Goal: Information Seeking & Learning: Learn about a topic

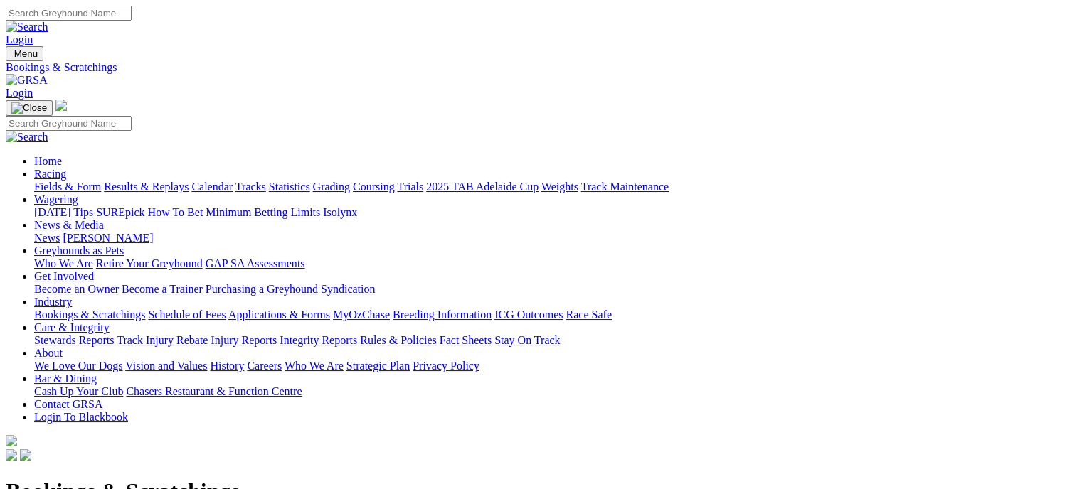
click at [58, 181] on link "Fields & Form" at bounding box center [67, 187] width 67 height 12
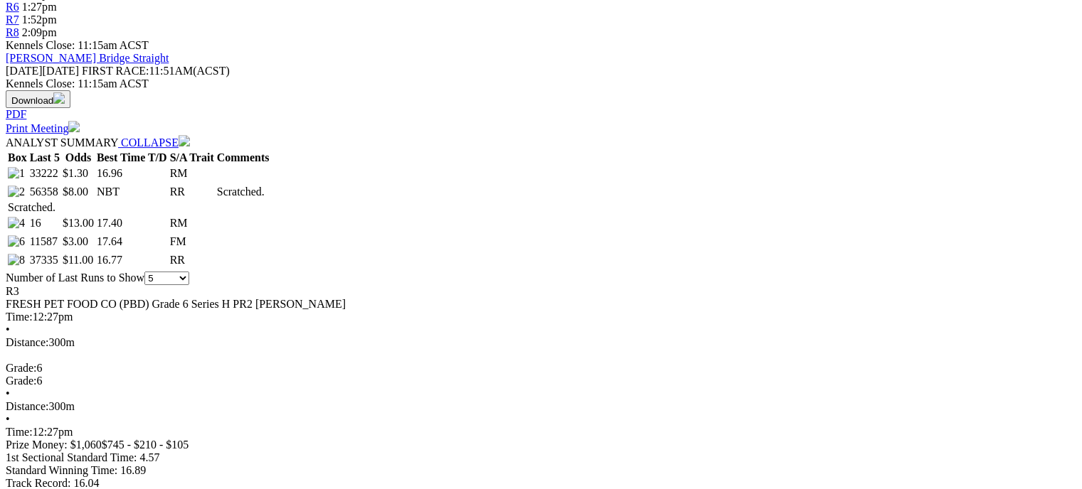
scroll to position [575, 0]
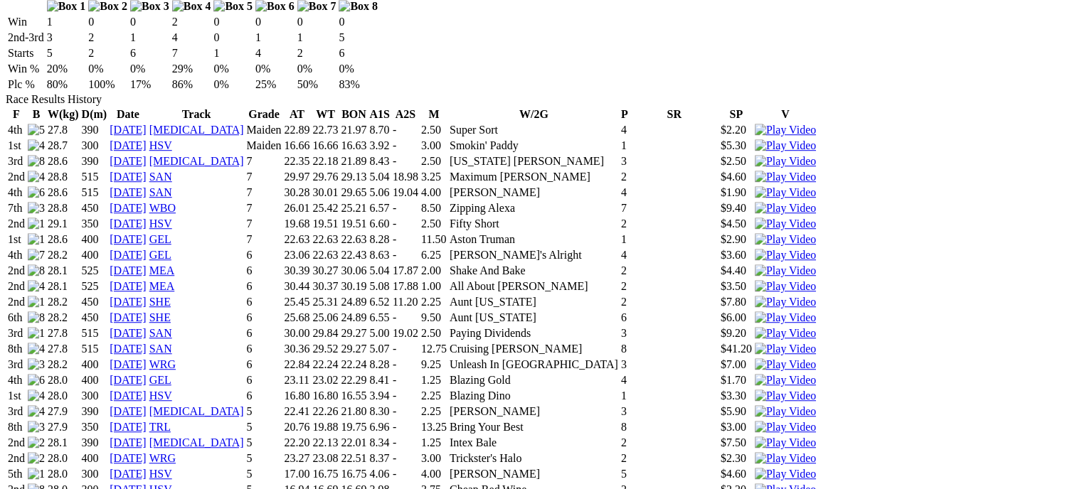
scroll to position [1003, 0]
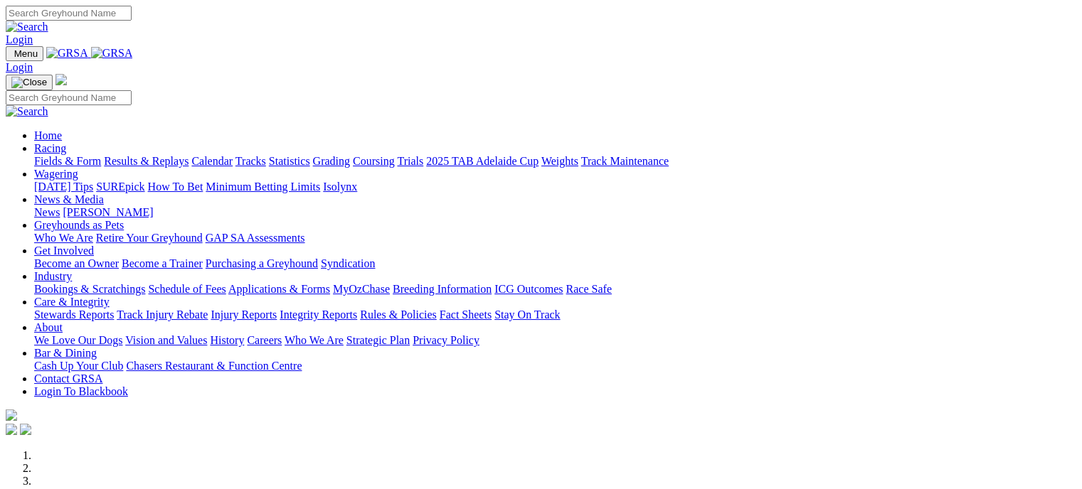
click at [145, 283] on link "Bookings & Scratchings" at bounding box center [89, 289] width 111 height 12
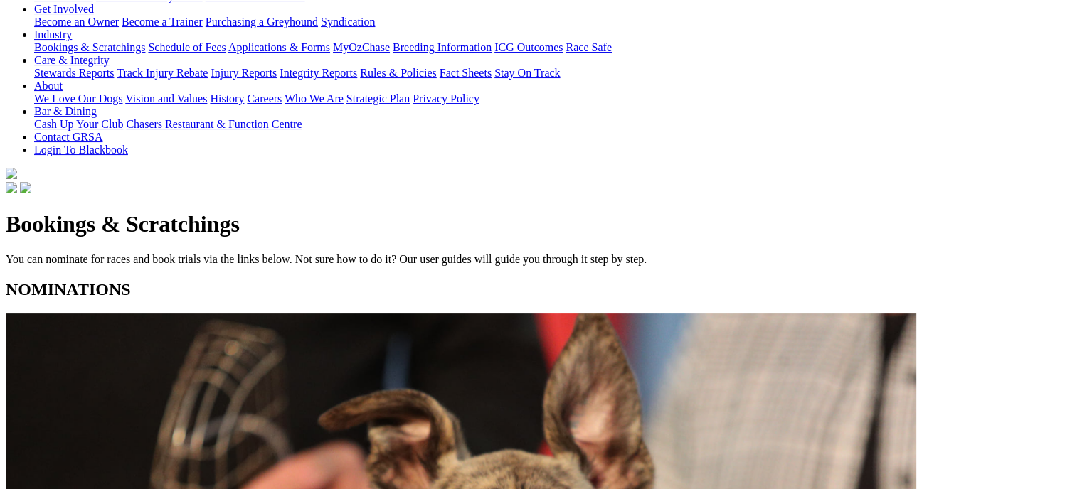
scroll to position [282, 0]
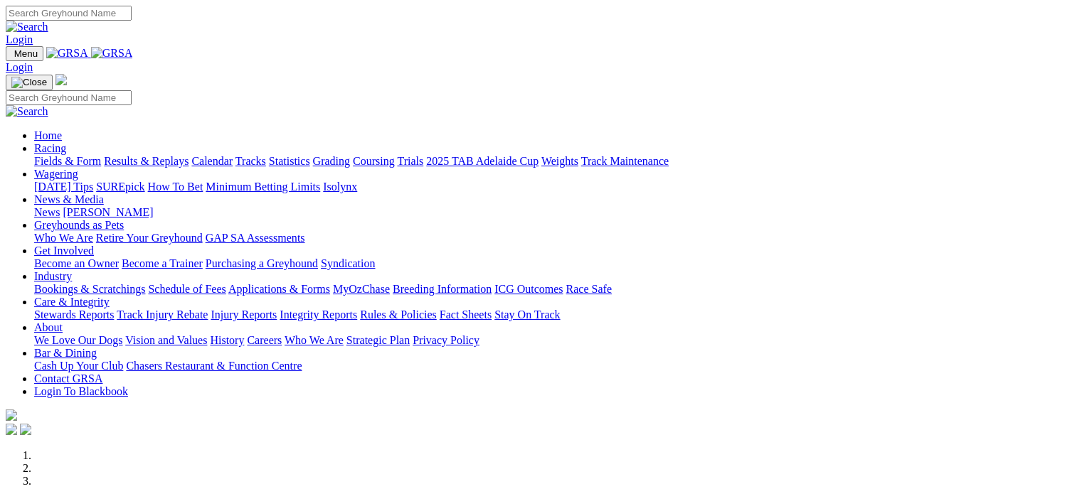
click at [145, 283] on link "Bookings & Scratchings" at bounding box center [89, 289] width 111 height 12
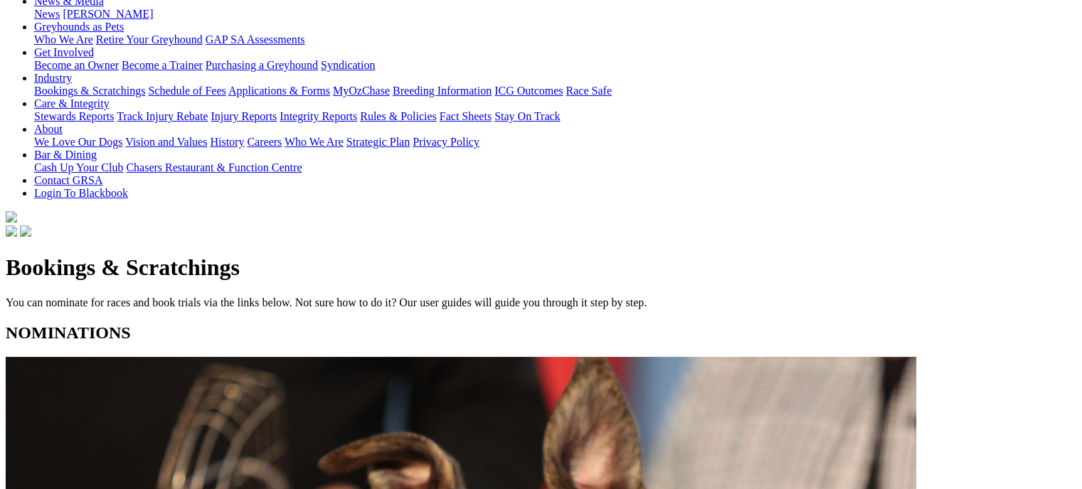
scroll to position [239, 0]
